Goal: Task Accomplishment & Management: Manage account settings

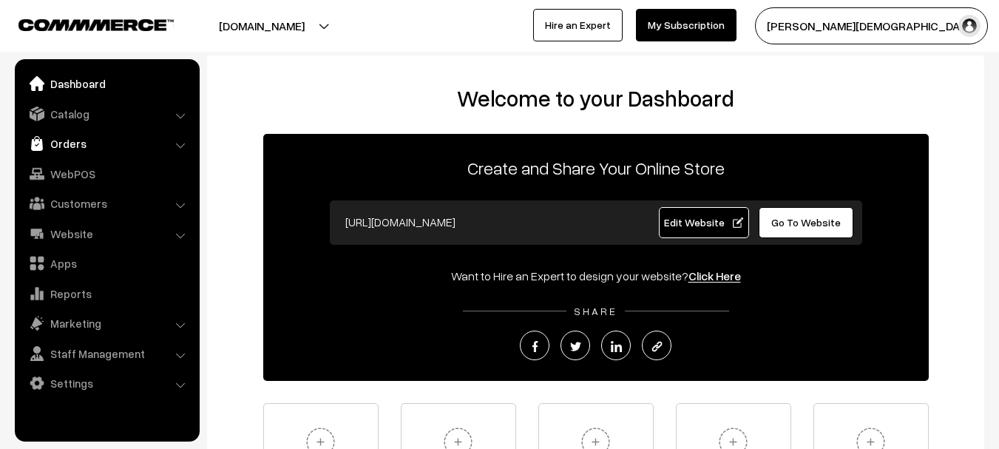
click at [85, 146] on link "Orders" at bounding box center [106, 143] width 176 height 27
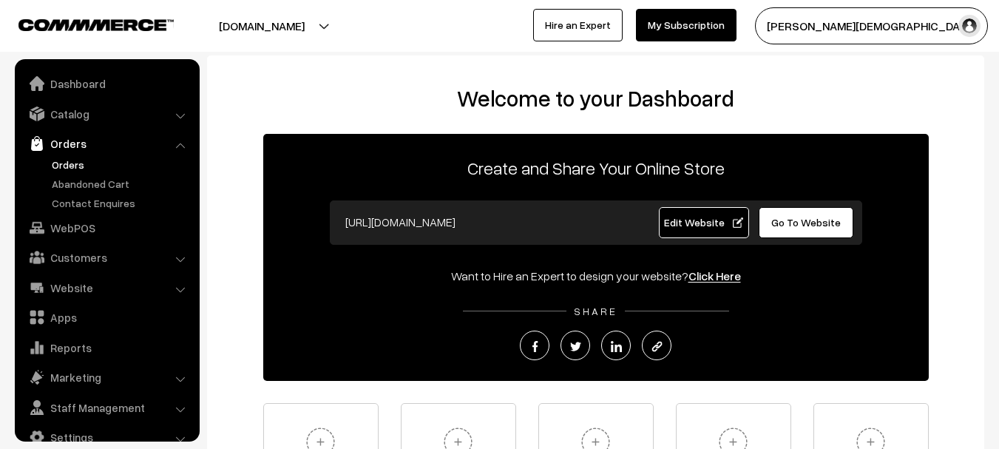
click at [83, 169] on link "Orders" at bounding box center [121, 165] width 146 height 16
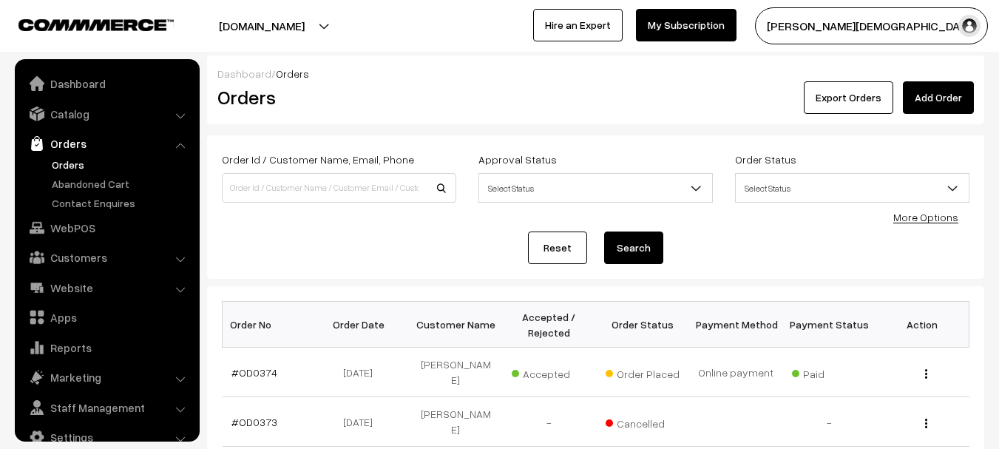
scroll to position [24, 0]
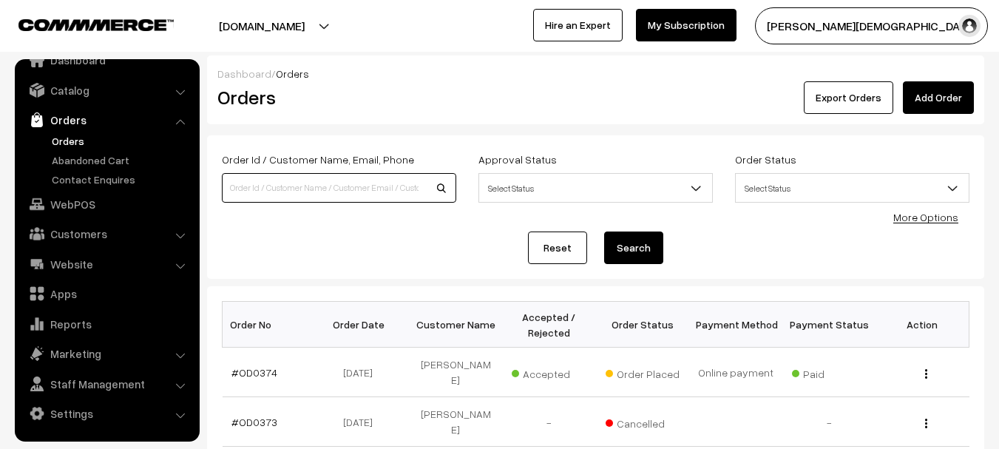
click at [298, 186] on input at bounding box center [339, 188] width 234 height 30
type input "od0165"
click at [604, 232] on button "Search" at bounding box center [633, 248] width 59 height 33
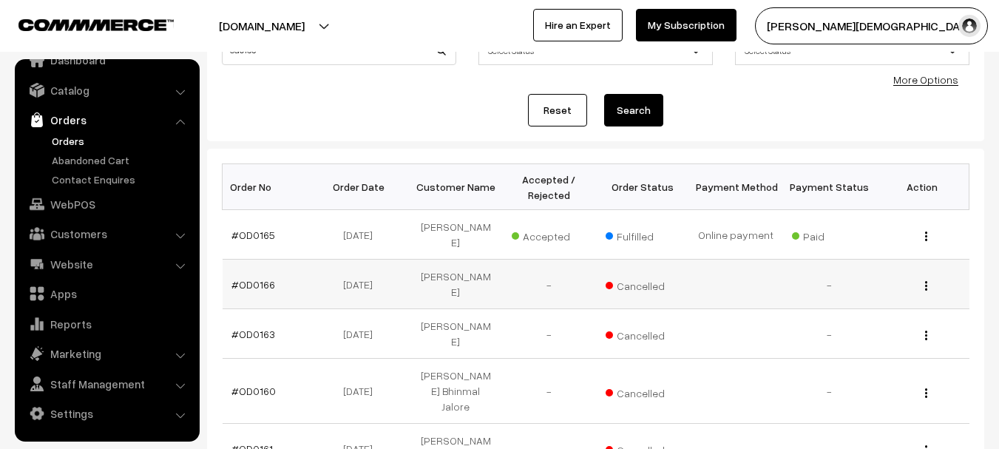
scroll to position [74, 0]
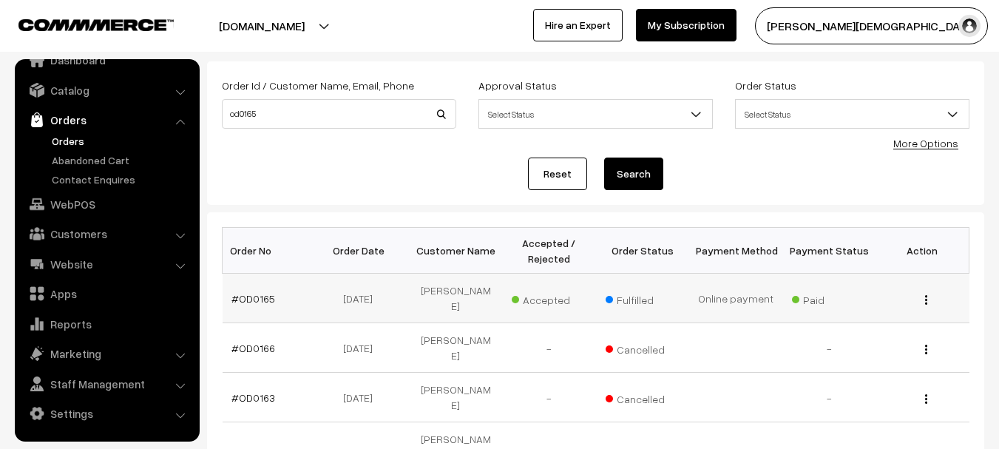
click at [274, 293] on td "#OD0165" at bounding box center [269, 299] width 93 height 50
click at [260, 293] on link "#OD0165" at bounding box center [254, 298] width 44 height 13
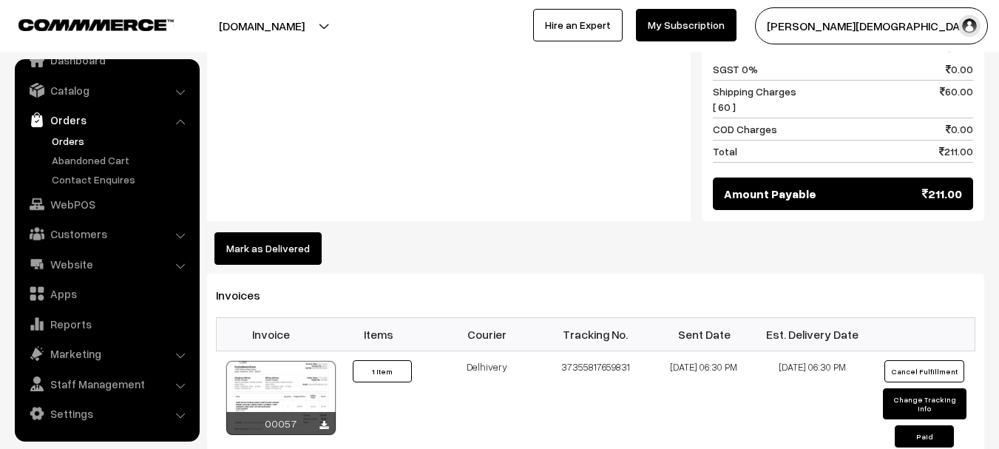
scroll to position [814, 0]
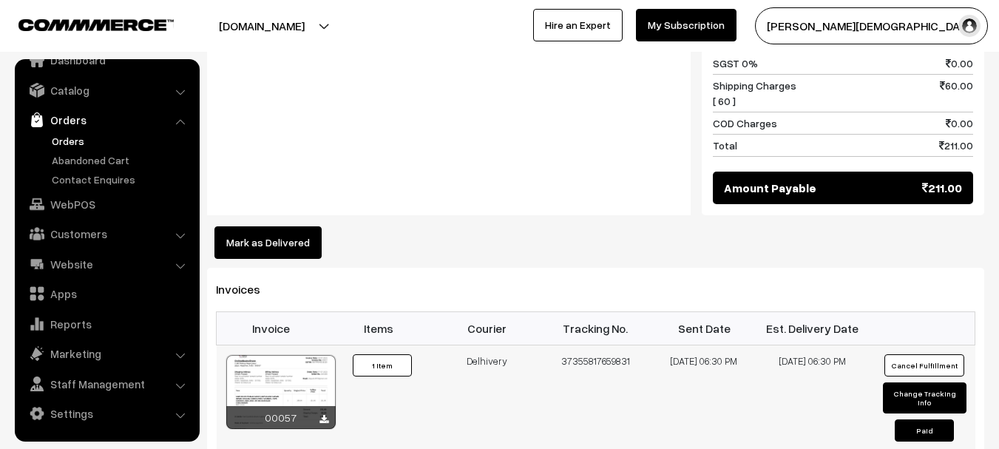
click at [588, 345] on td "37355817659831" at bounding box center [595, 401] width 109 height 112
copy td "37355817659831"
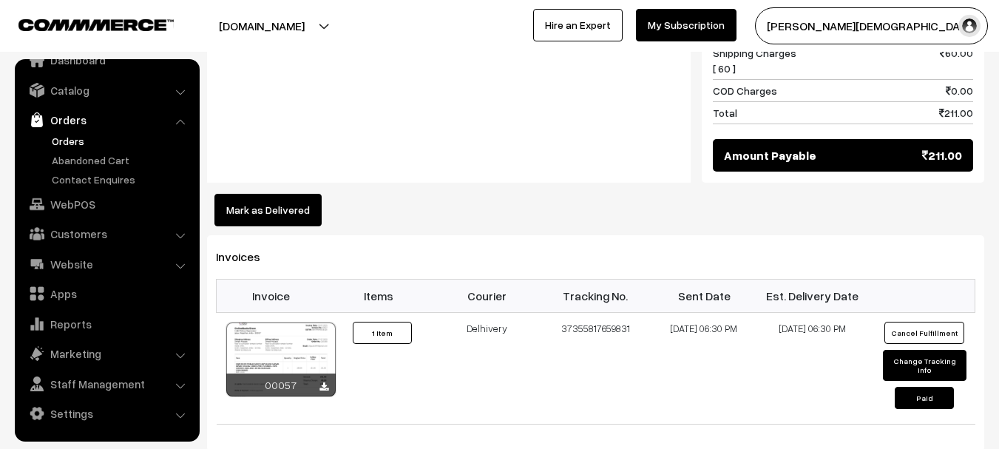
scroll to position [888, 0]
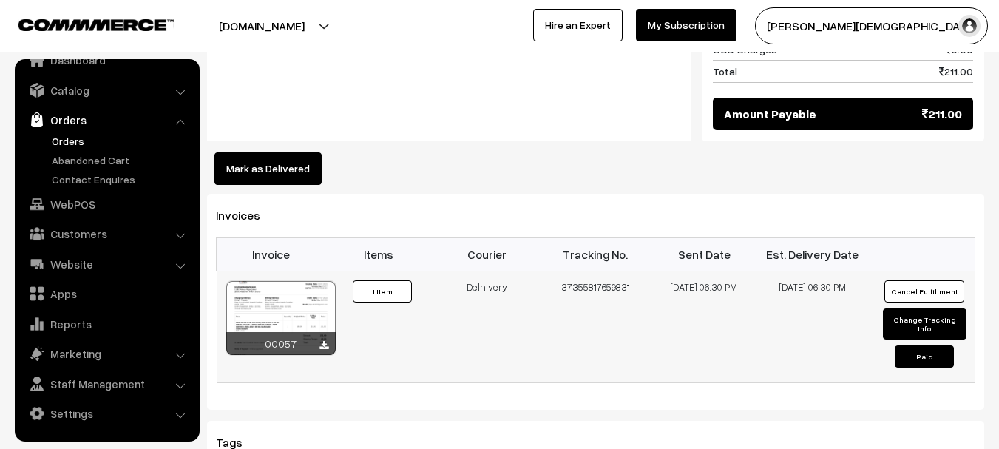
copy td "37355817659831"
